Goal: Information Seeking & Learning: Find specific fact

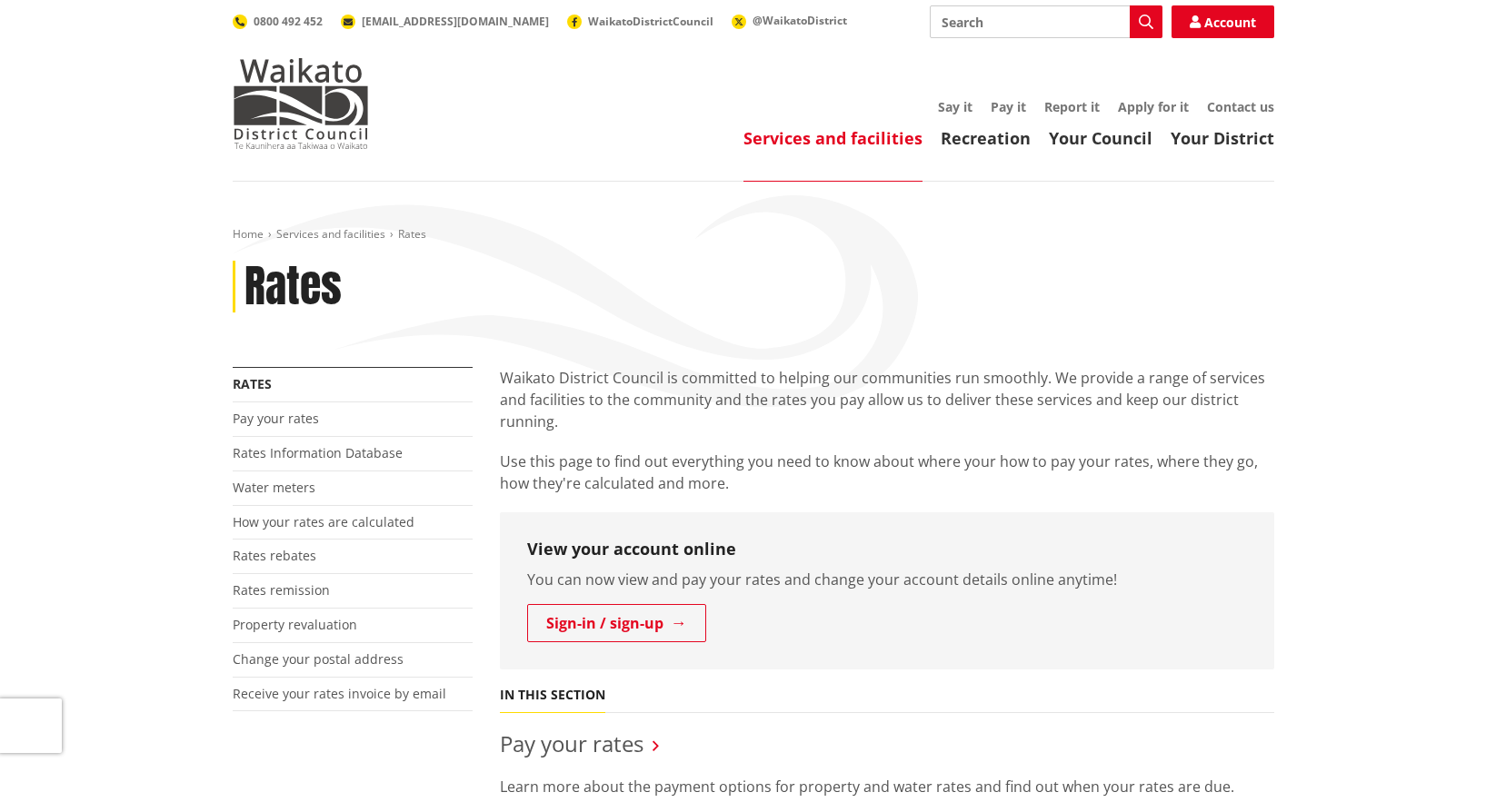
scroll to position [272, 0]
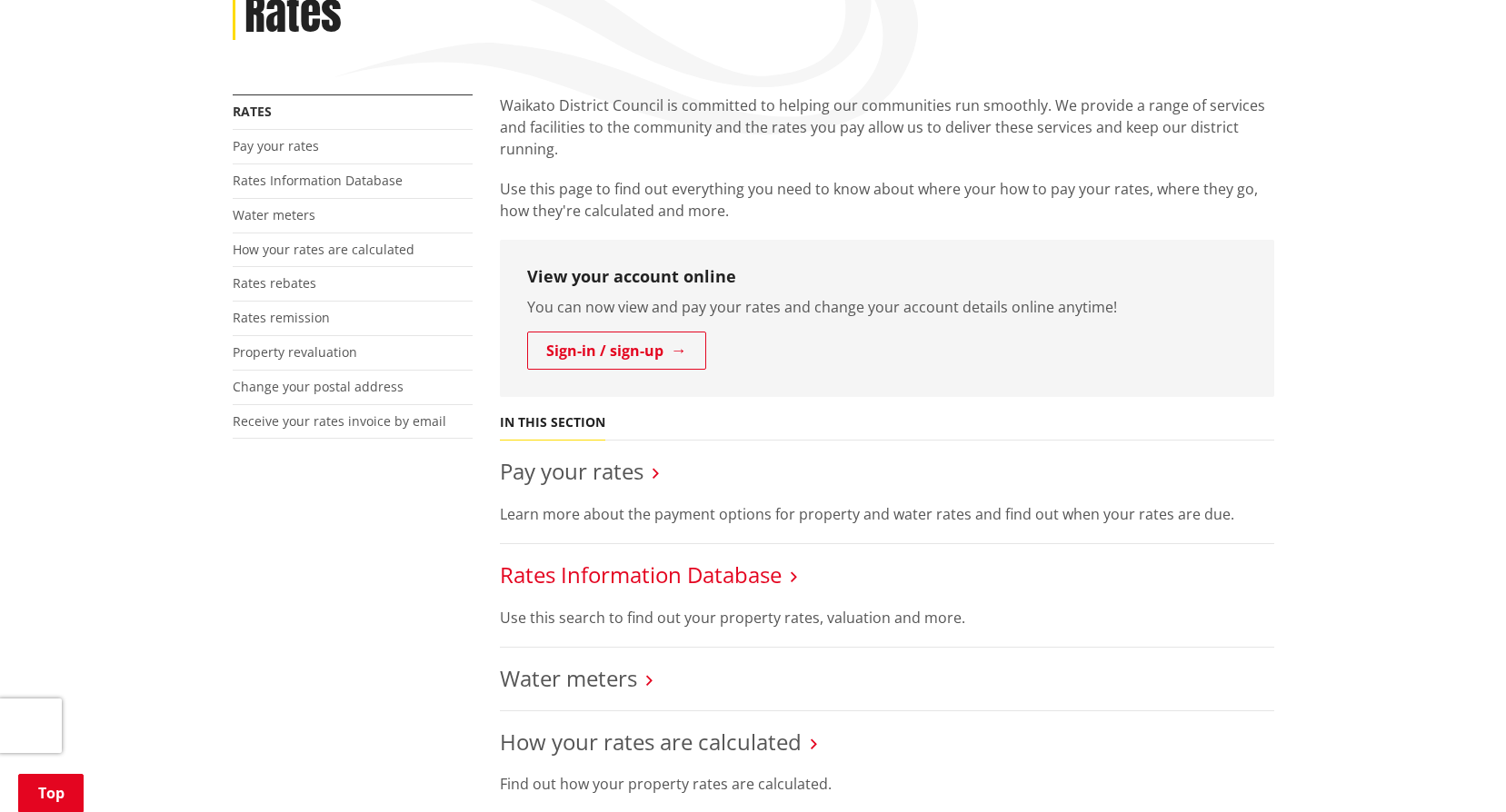
click at [639, 585] on link "Rates Information Database" at bounding box center [640, 574] width 282 height 30
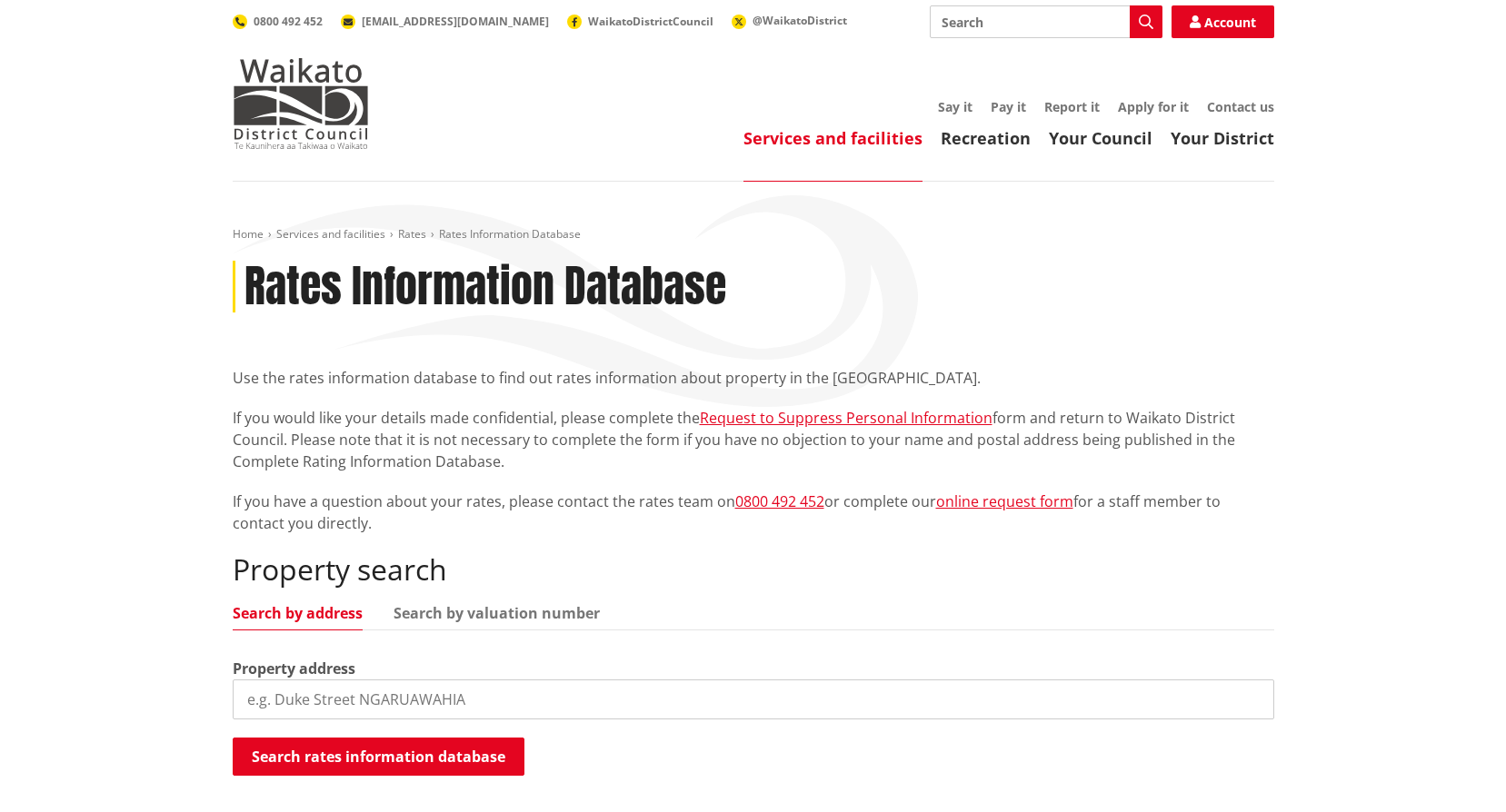
drag, startPoint x: 377, startPoint y: 698, endPoint x: 374, endPoint y: 688, distance: 10.4
click at [376, 697] on input "search" at bounding box center [753, 699] width 1041 height 40
type input "[STREET_ADDRESS]"
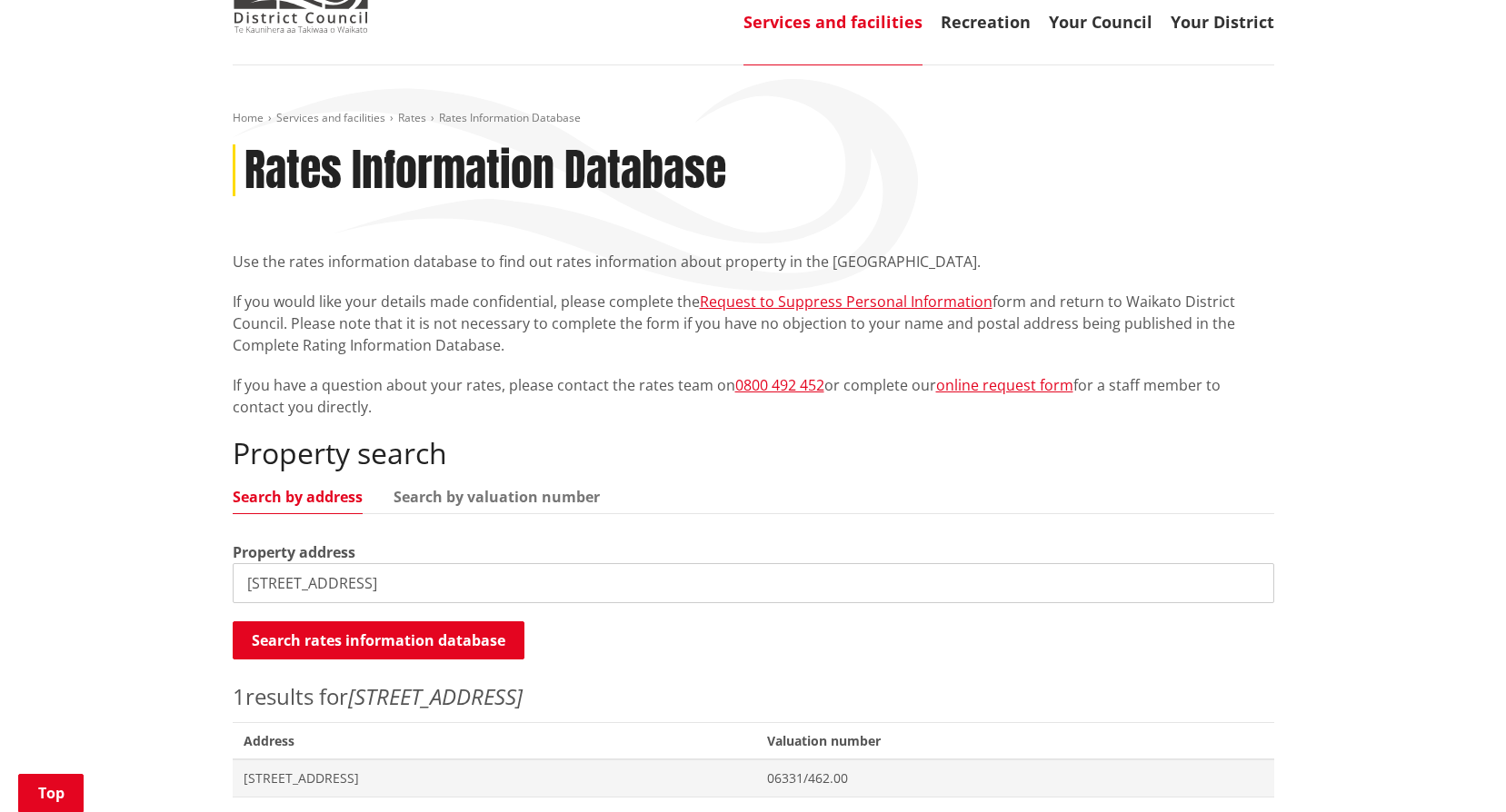
scroll to position [272, 0]
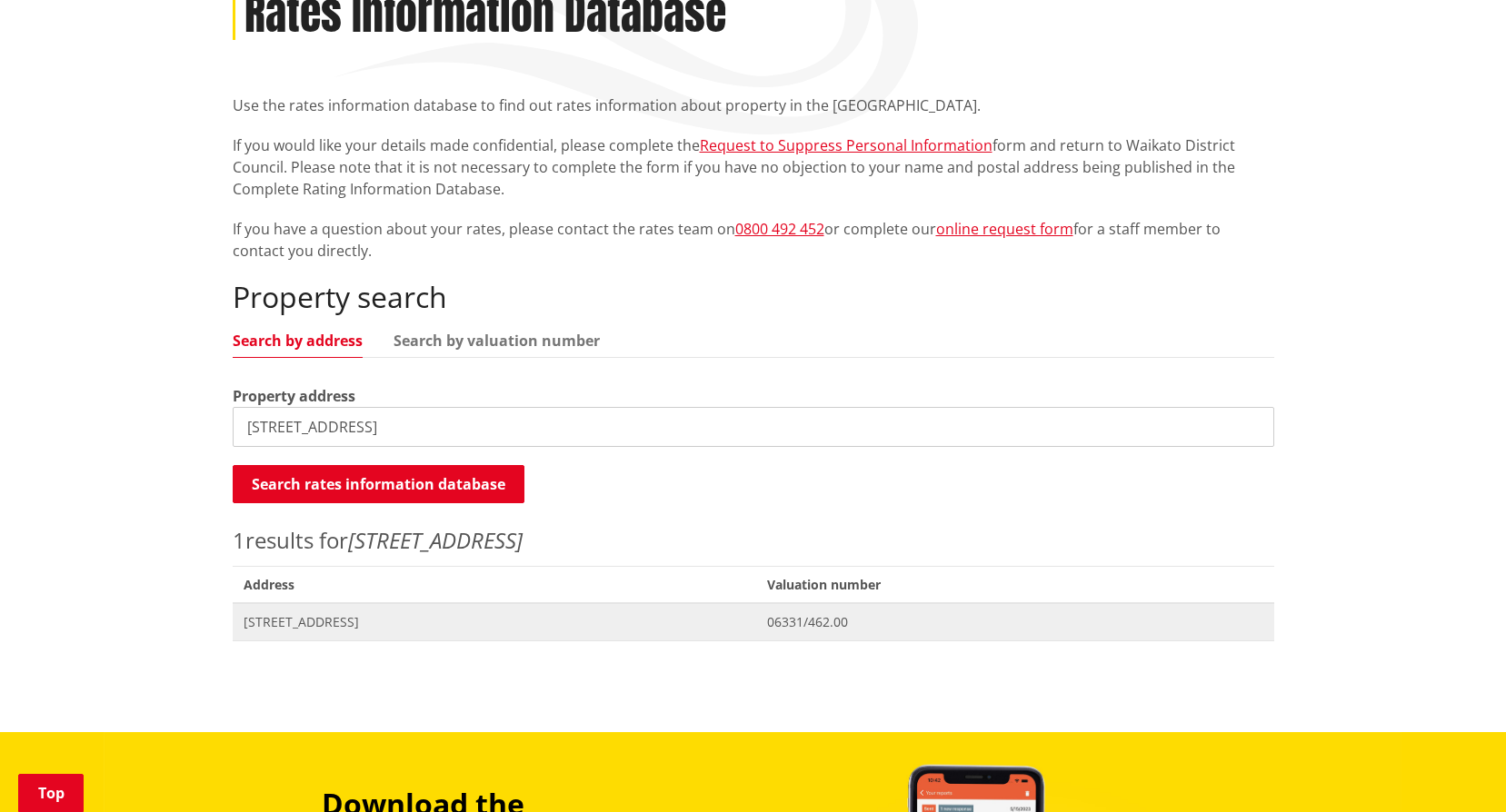
click at [348, 625] on span "[STREET_ADDRESS]" at bounding box center [495, 622] width 502 height 18
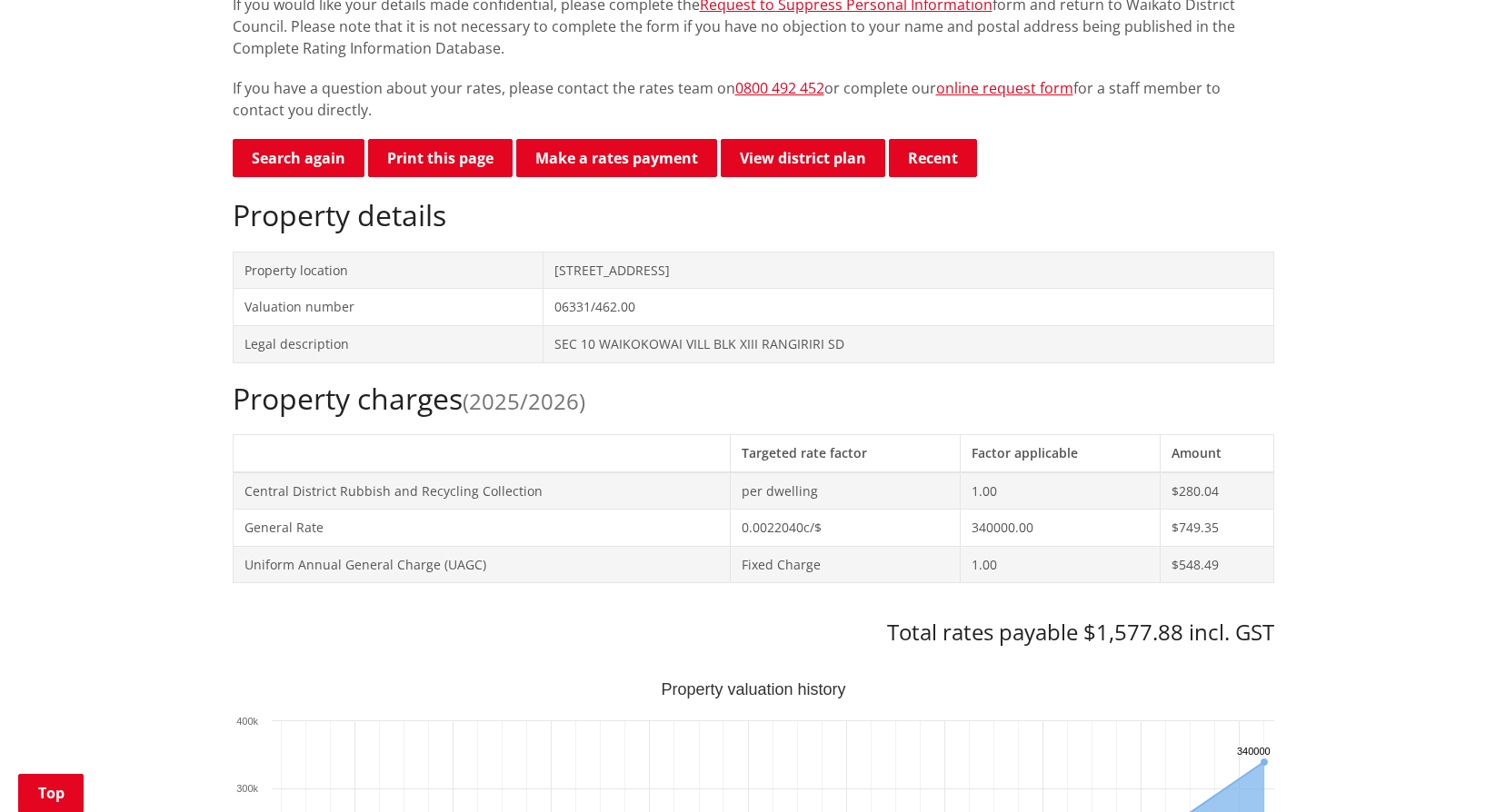
scroll to position [454, 0]
